Goal: Information Seeking & Learning: Learn about a topic

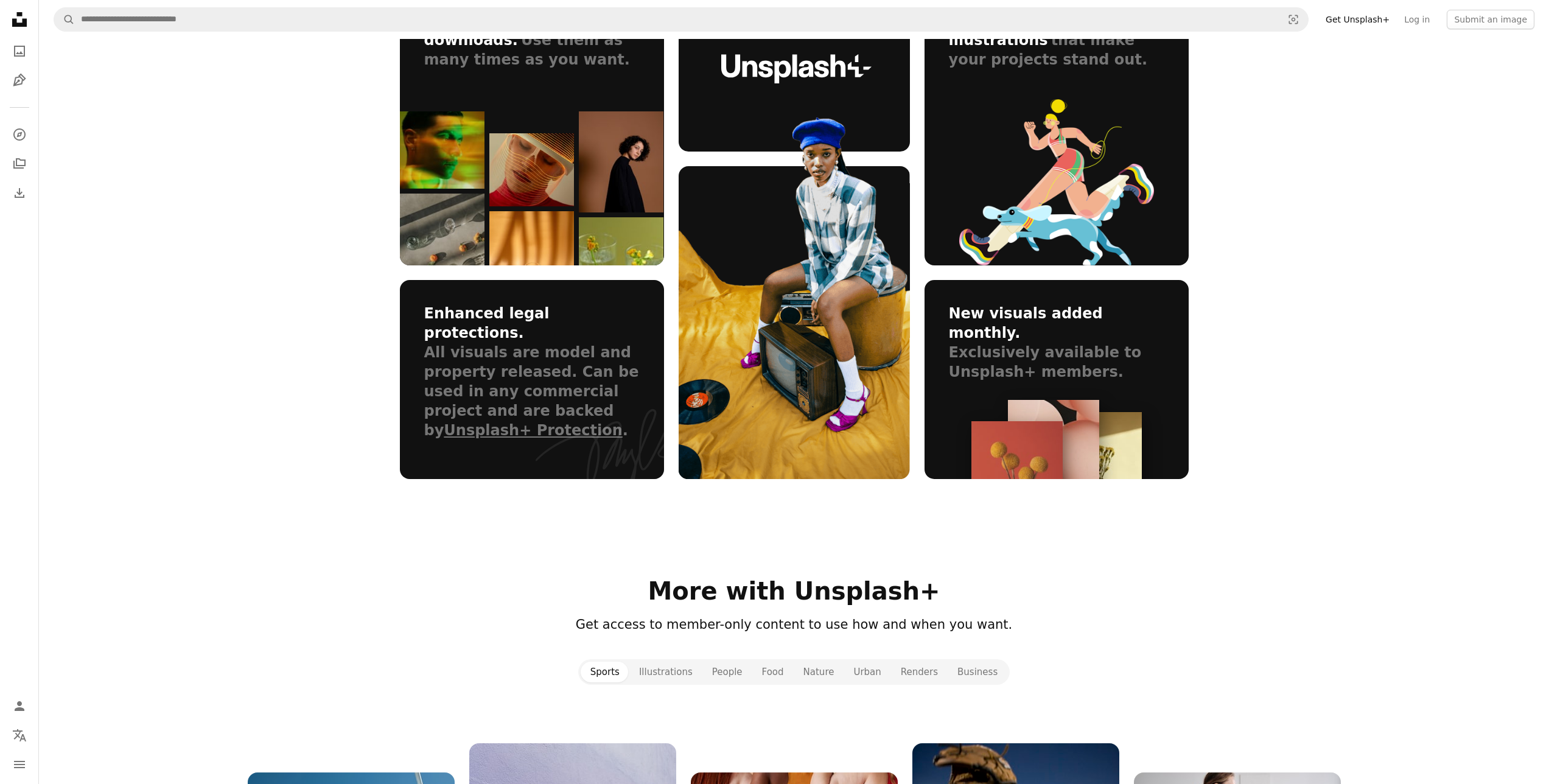
scroll to position [769, 0]
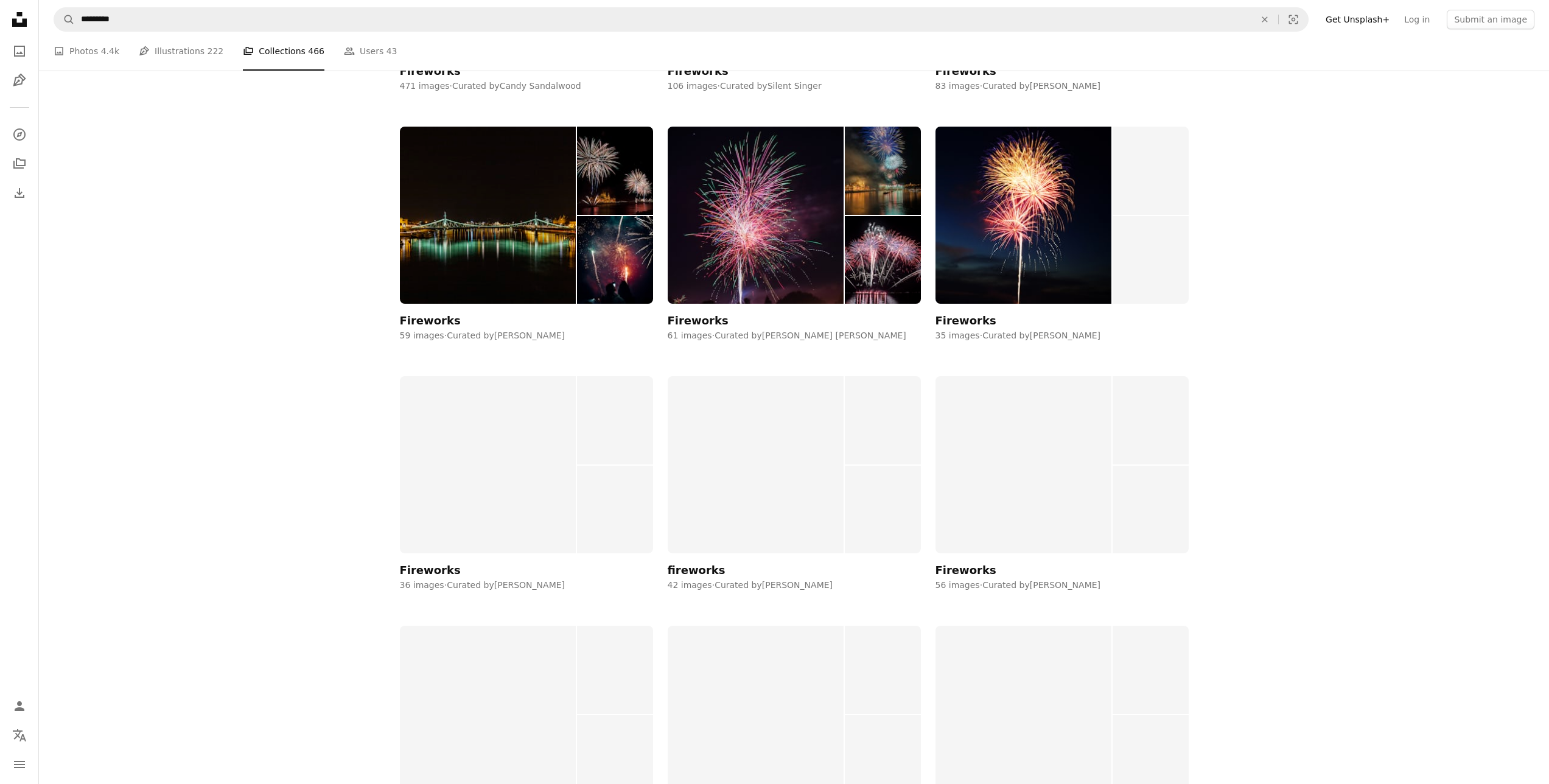
scroll to position [332, 0]
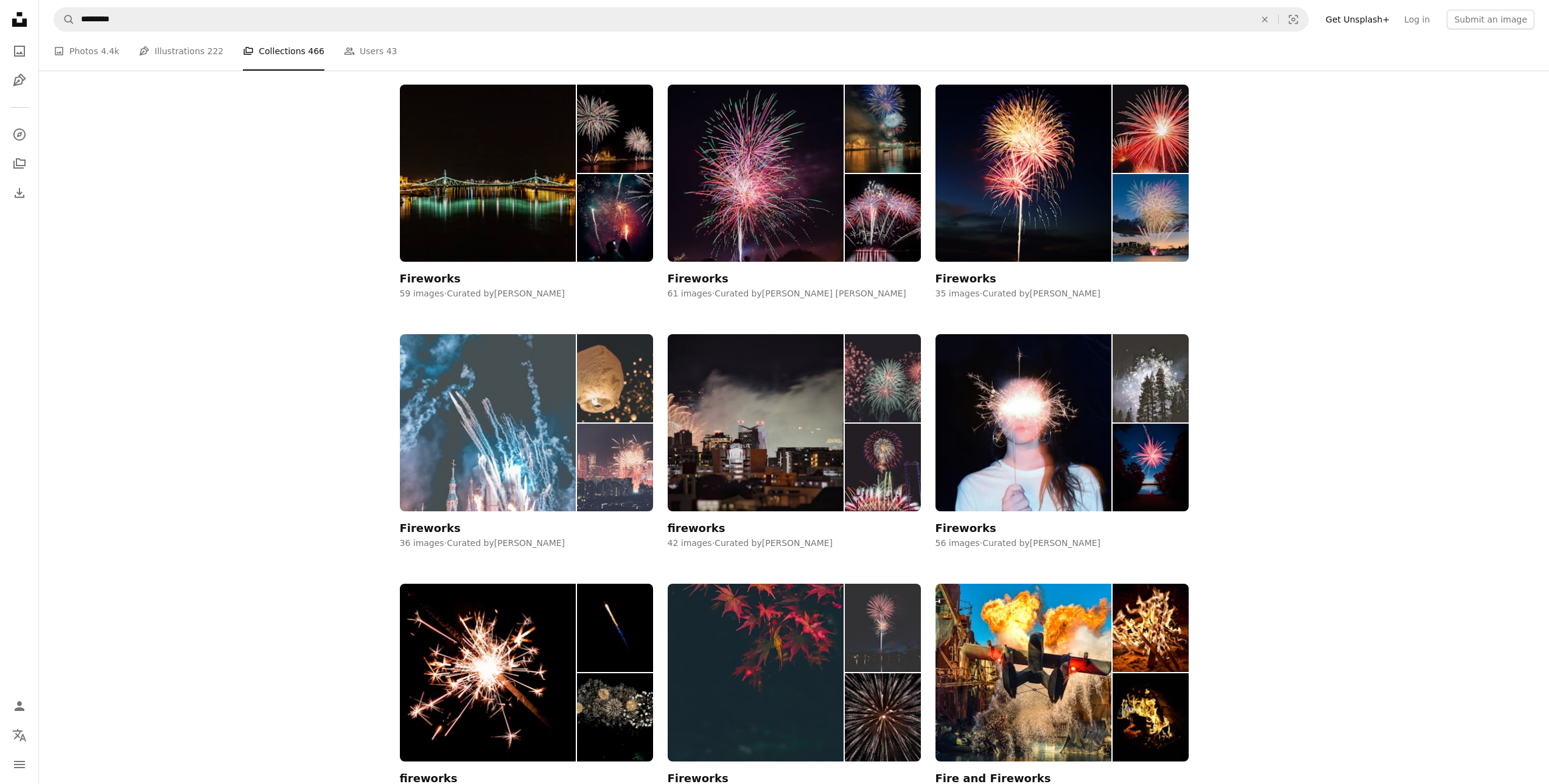
click at [481, 411] on img at bounding box center [488, 422] width 177 height 177
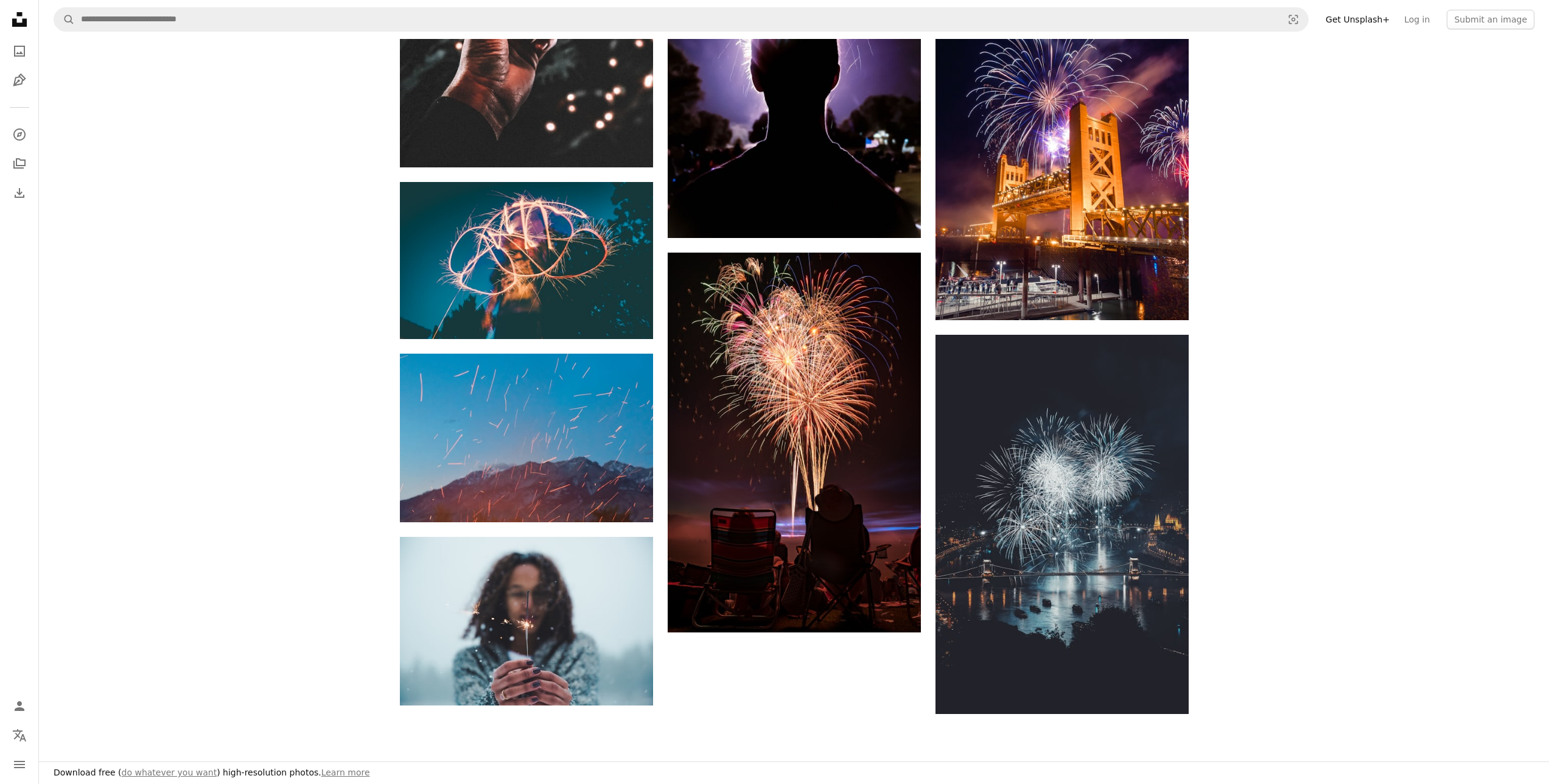
scroll to position [1555, 0]
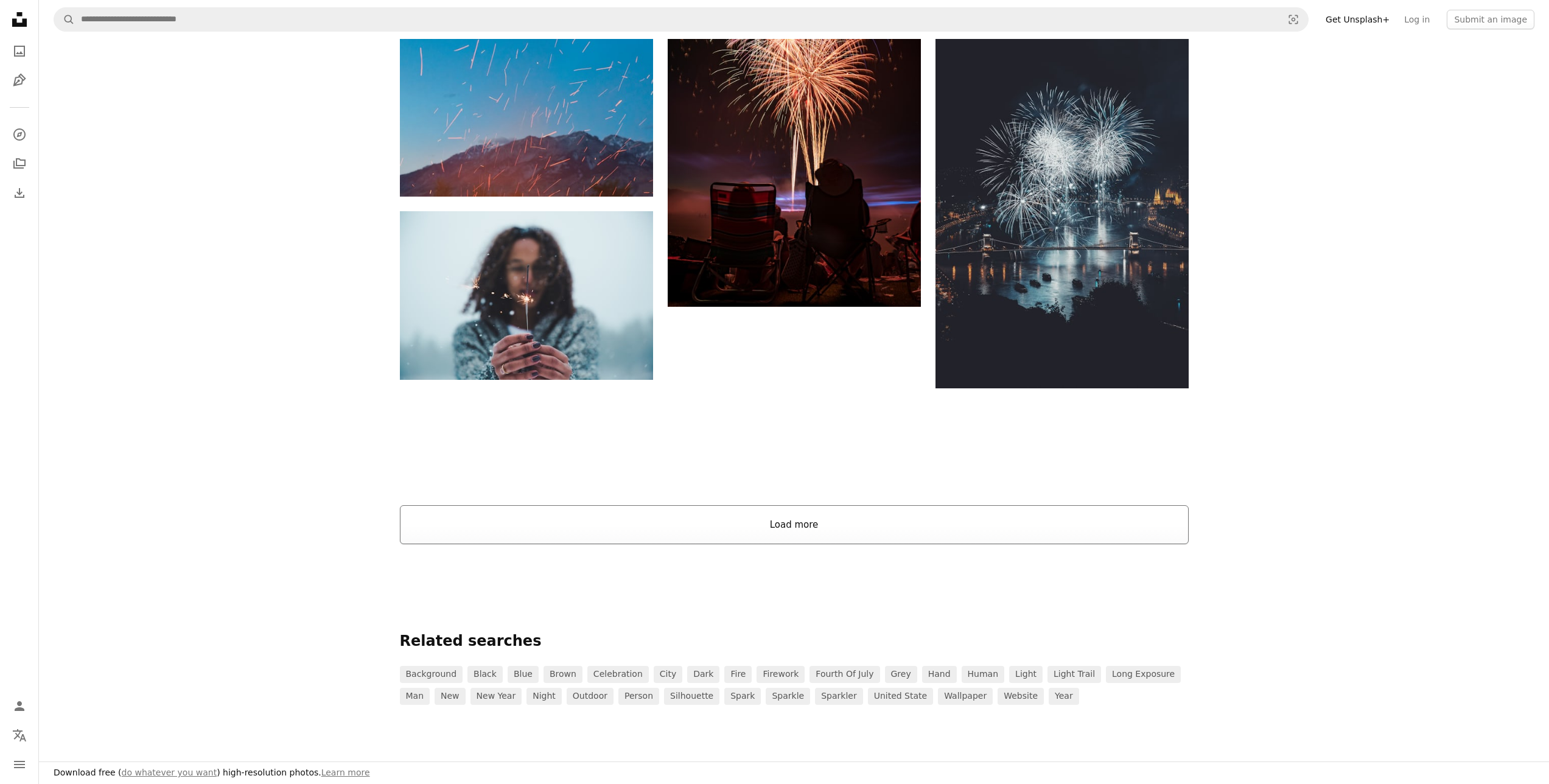
click at [722, 527] on button "Load more" at bounding box center [794, 524] width 789 height 39
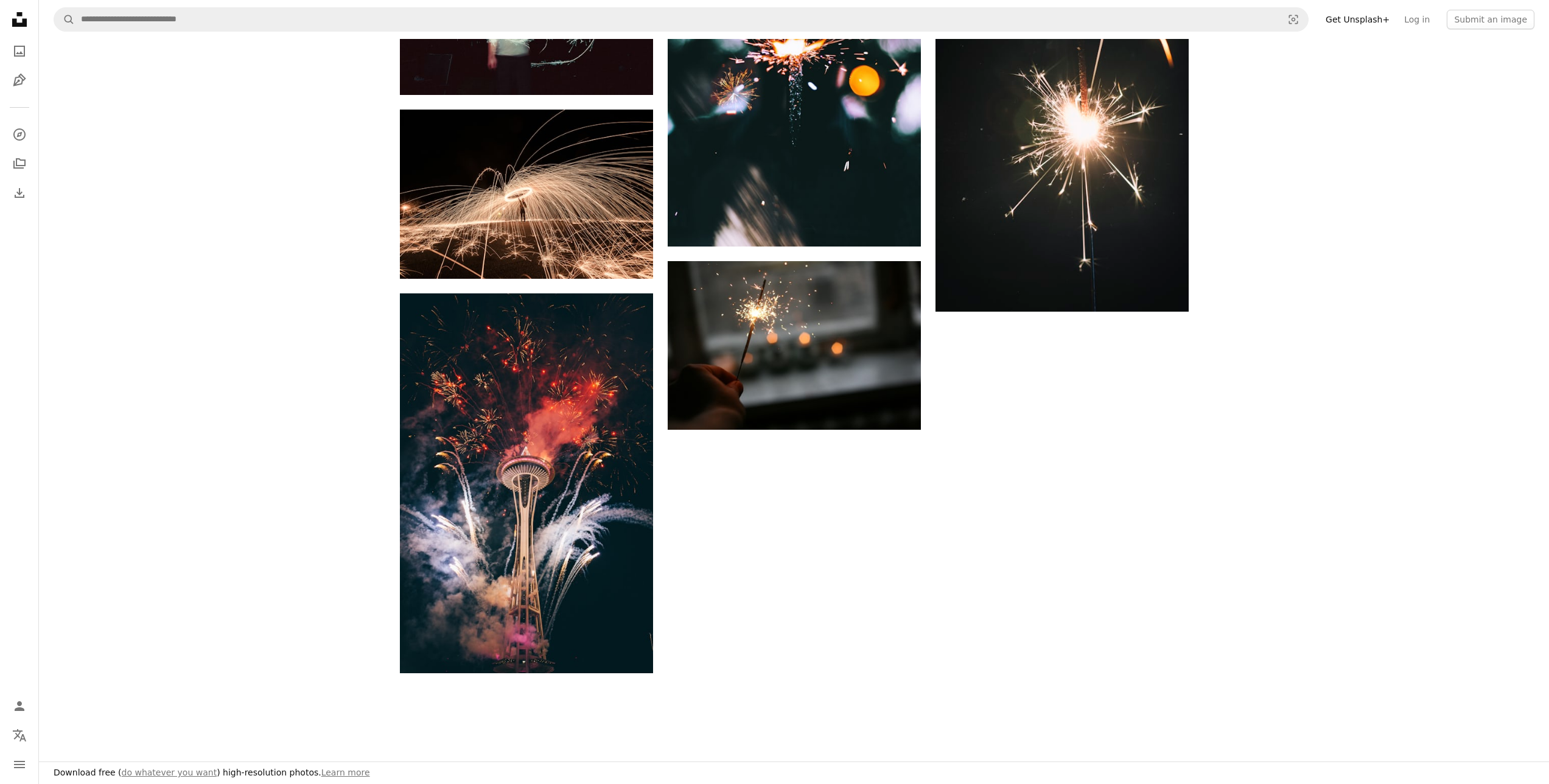
scroll to position [3189, 0]
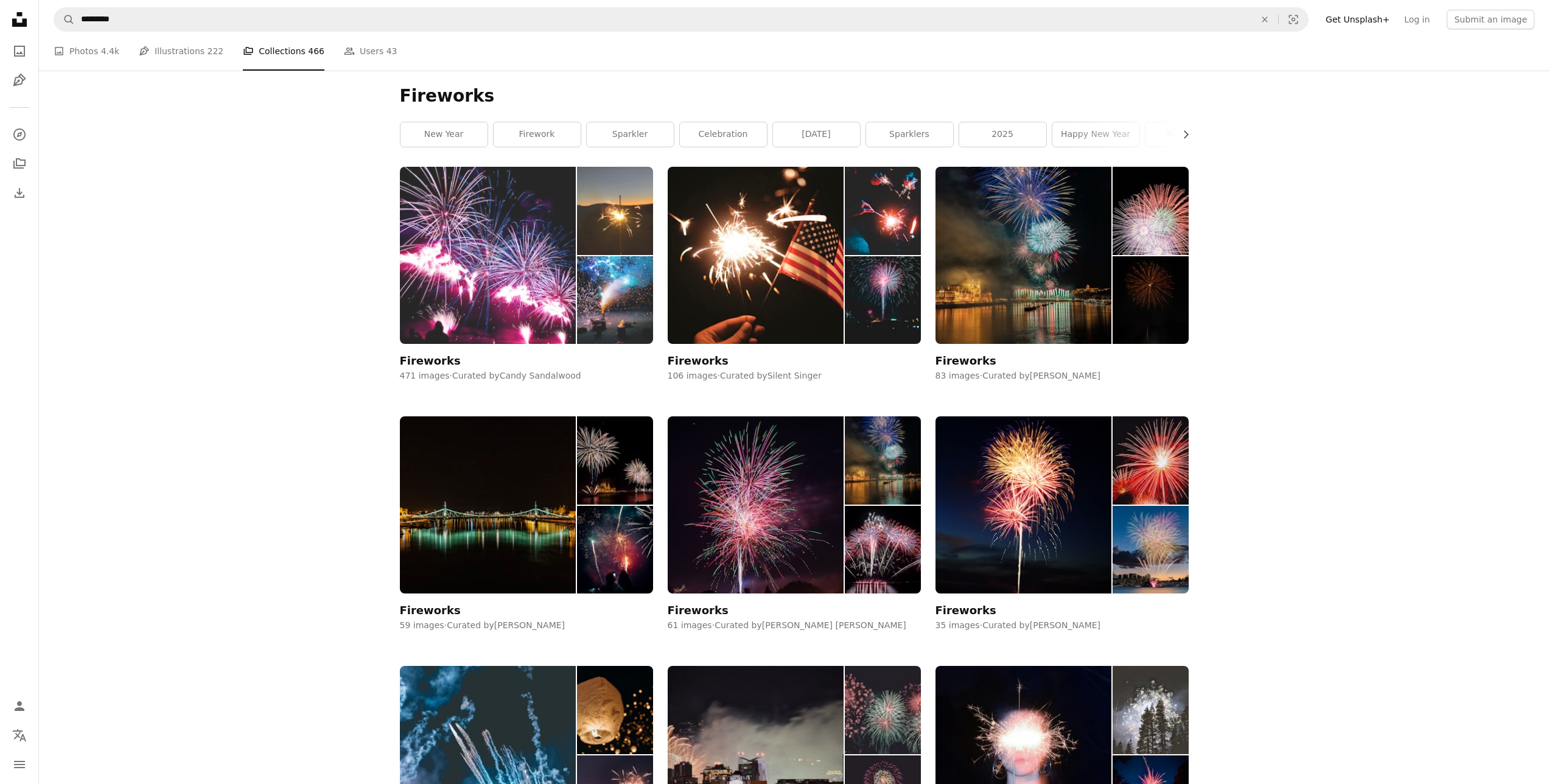
click at [517, 295] on img at bounding box center [488, 255] width 177 height 177
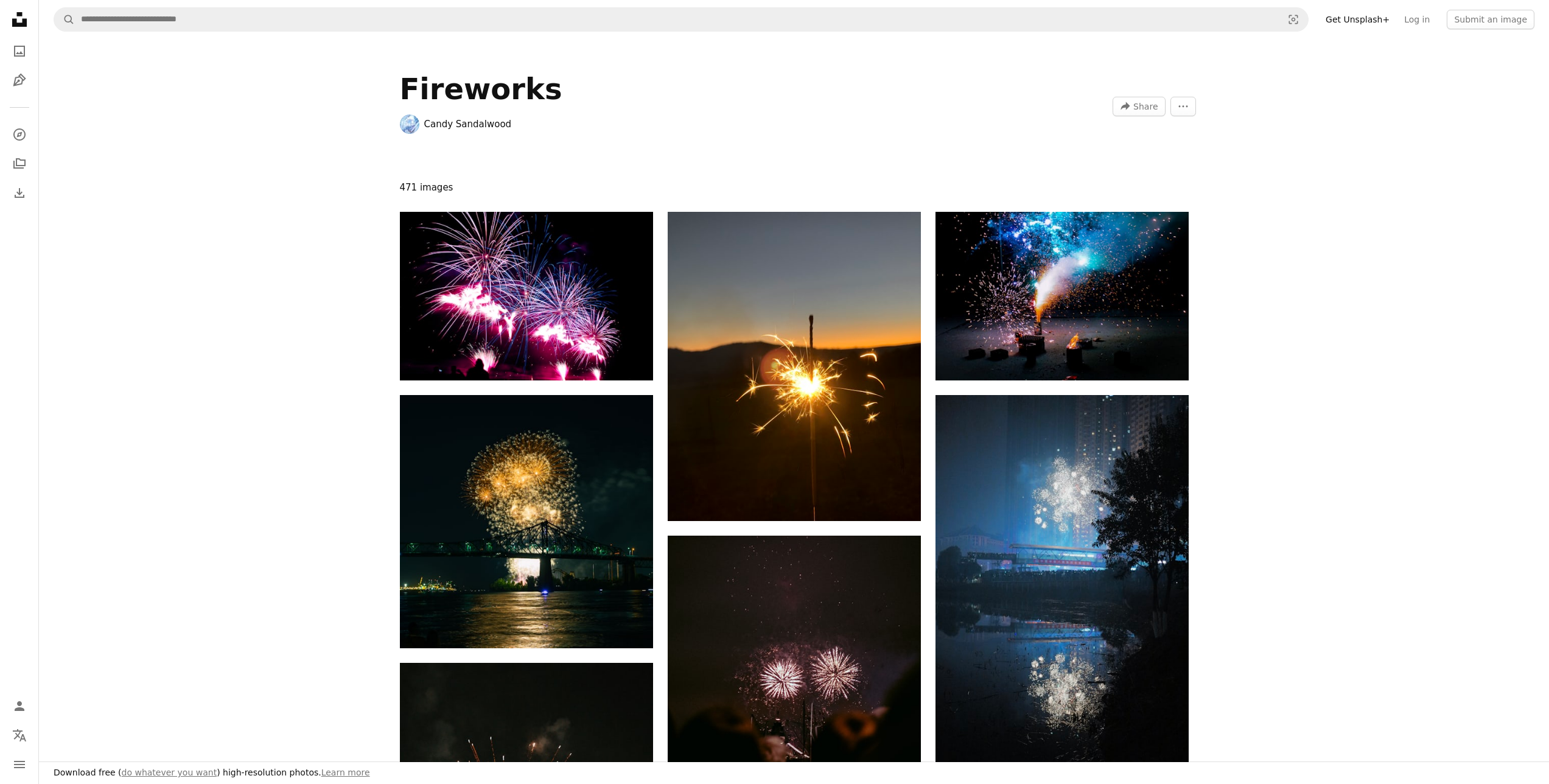
scroll to position [340, 0]
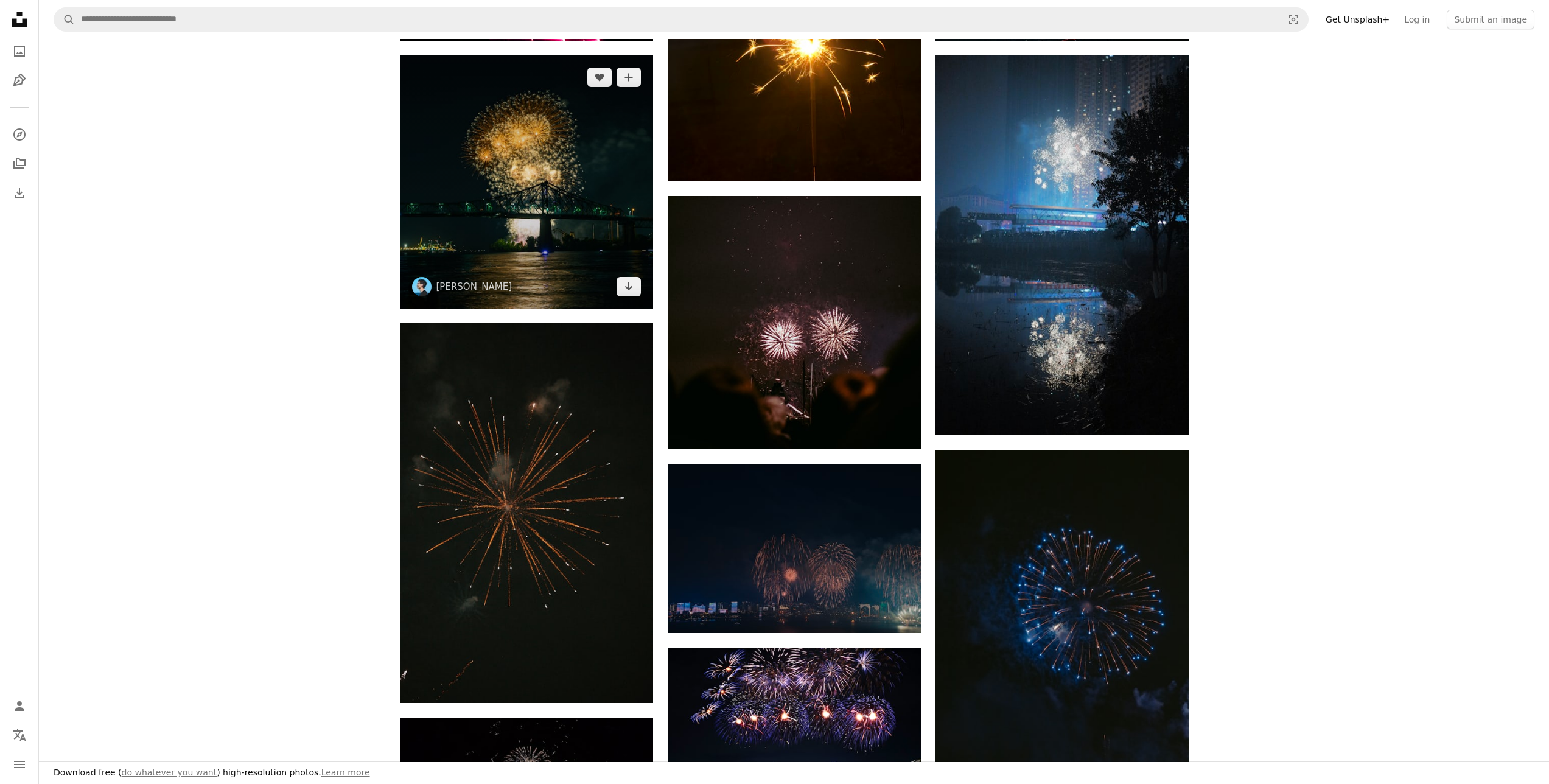
click at [447, 151] on img at bounding box center [526, 181] width 253 height 253
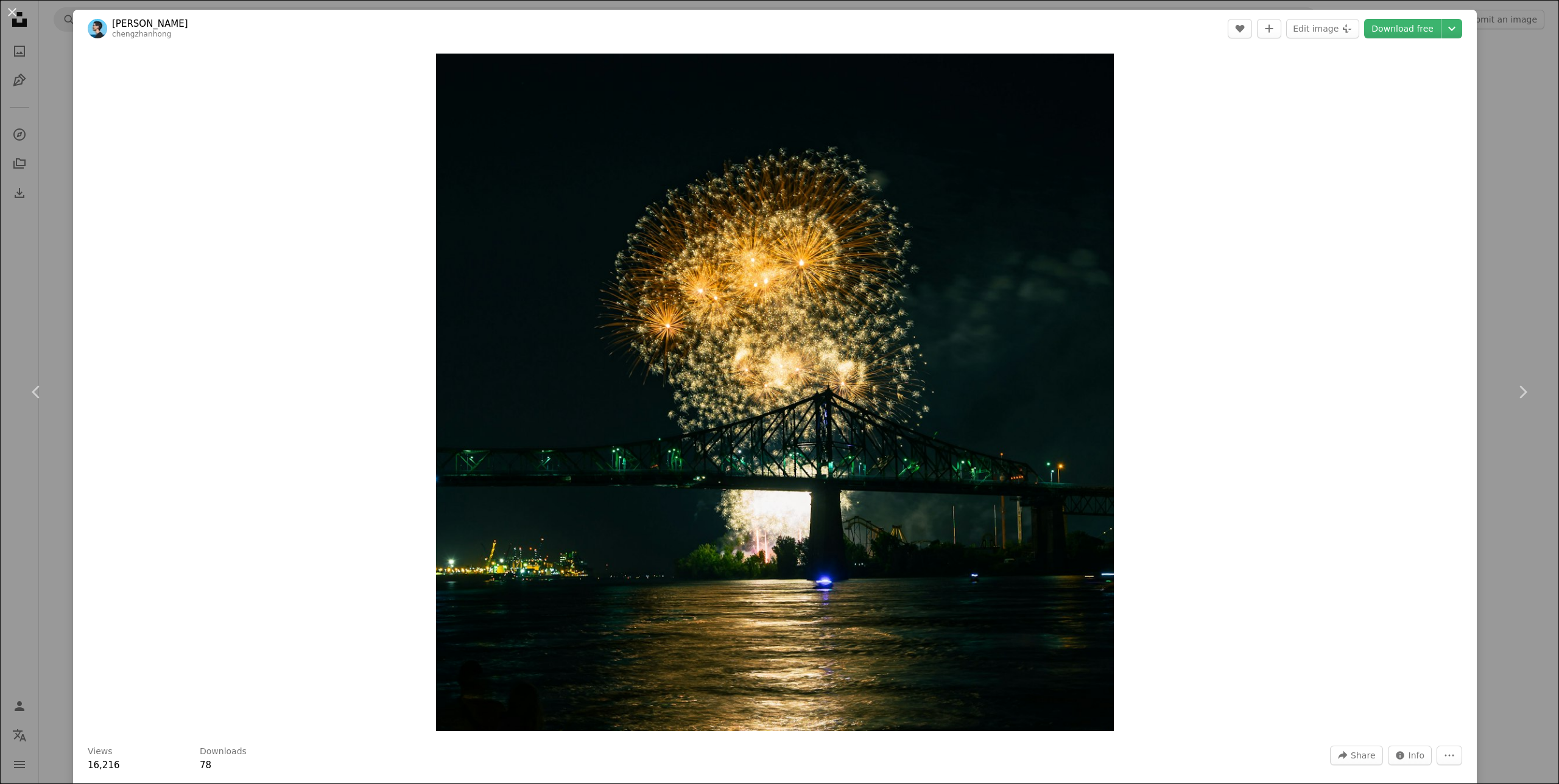
click at [1495, 240] on div "An X shape Chevron left Chevron right [PERSON_NAME] A heart A plus sign Edit im…" at bounding box center [779, 392] width 1559 height 784
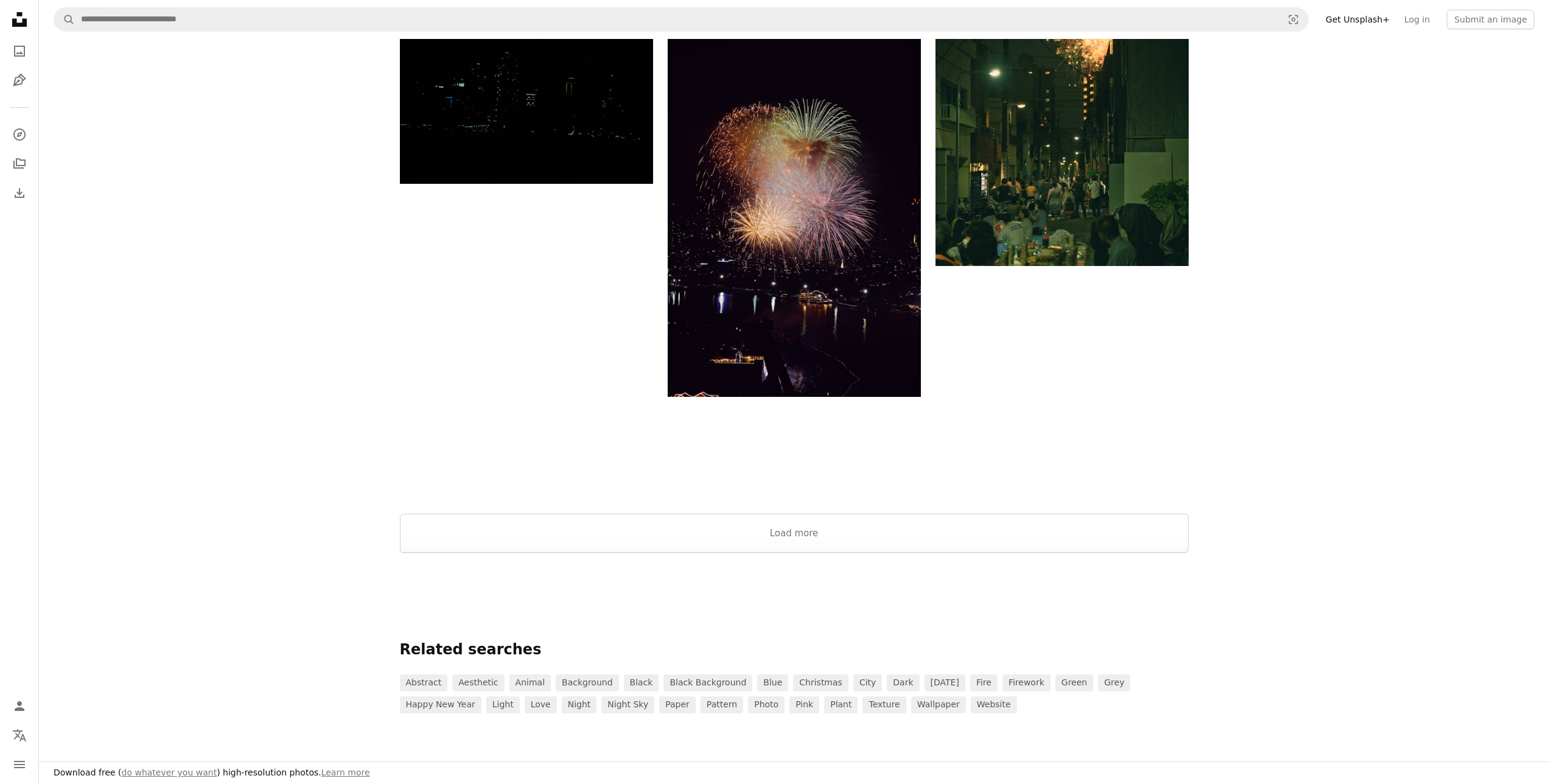
scroll to position [1832, 0]
click at [799, 547] on button "Load more" at bounding box center [794, 534] width 789 height 39
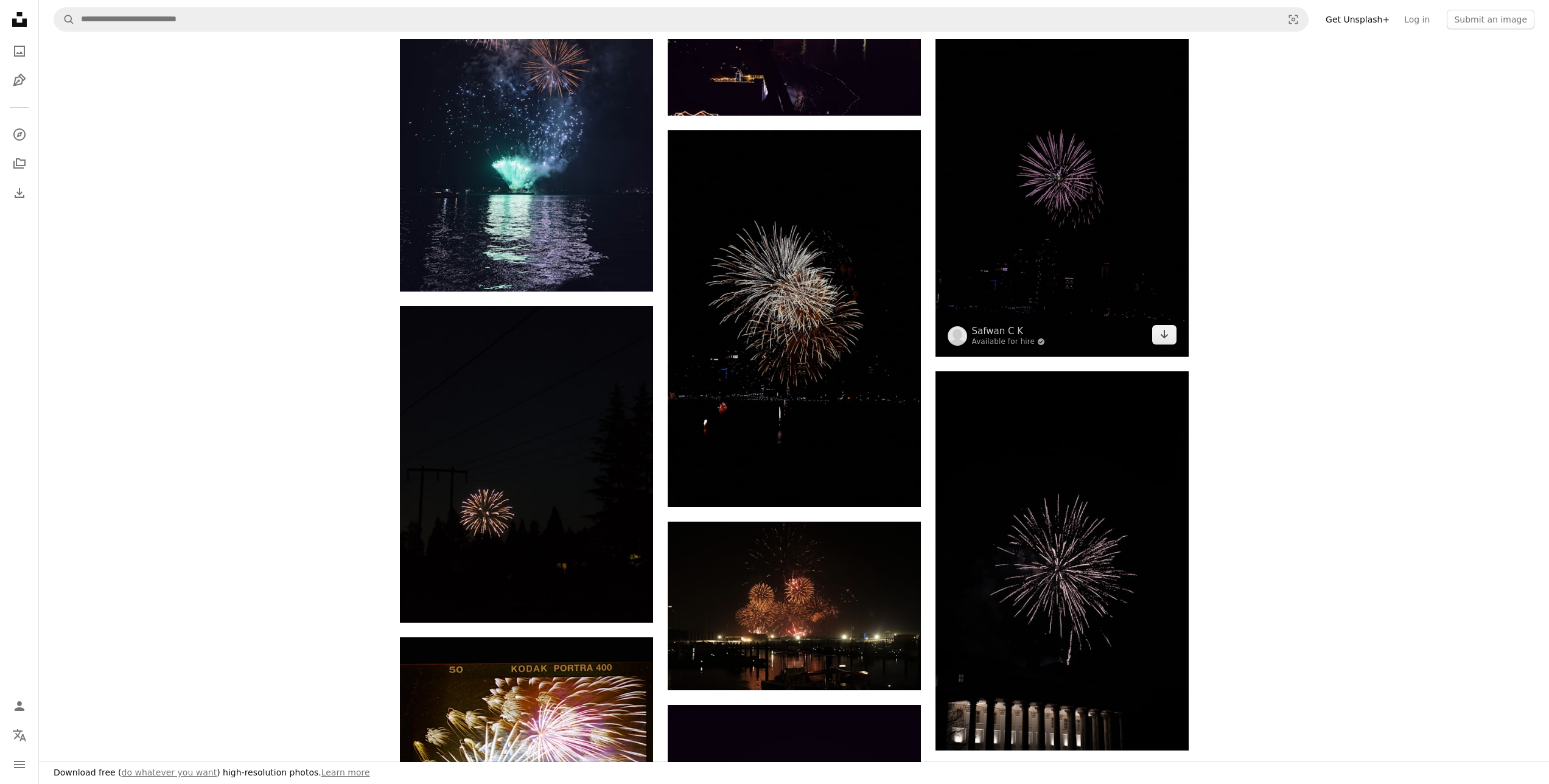
scroll to position [2185, 0]
